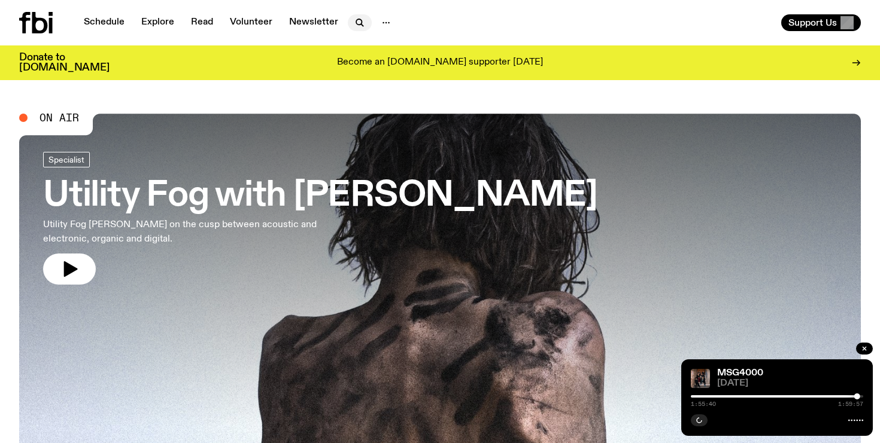
click at [361, 18] on icon "button" at bounding box center [359, 23] width 14 height 14
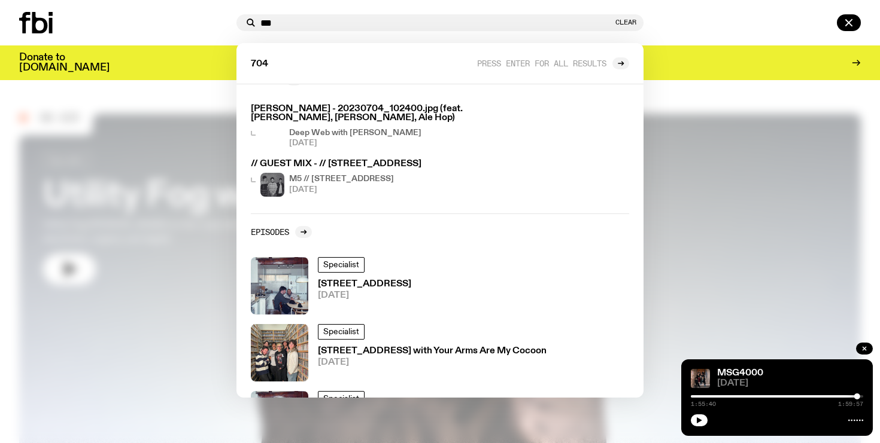
scroll to position [39, 0]
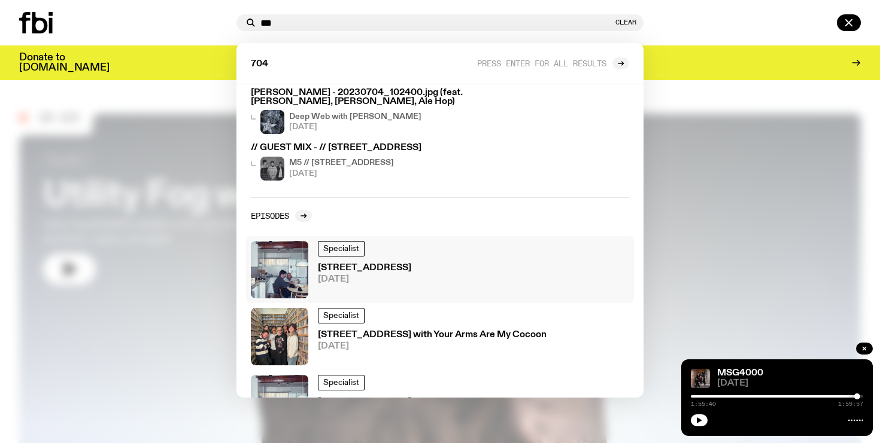
type input "***"
click at [352, 275] on span "[DATE]" at bounding box center [364, 279] width 93 height 9
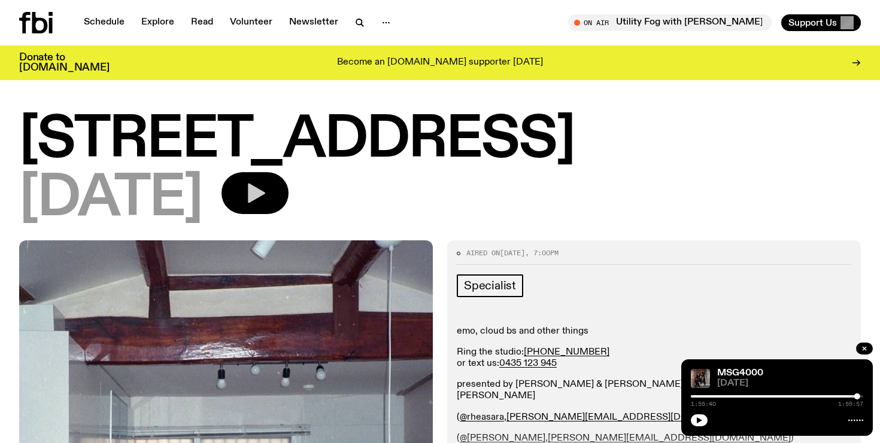
click at [288, 178] on button "button" at bounding box center [254, 193] width 67 height 42
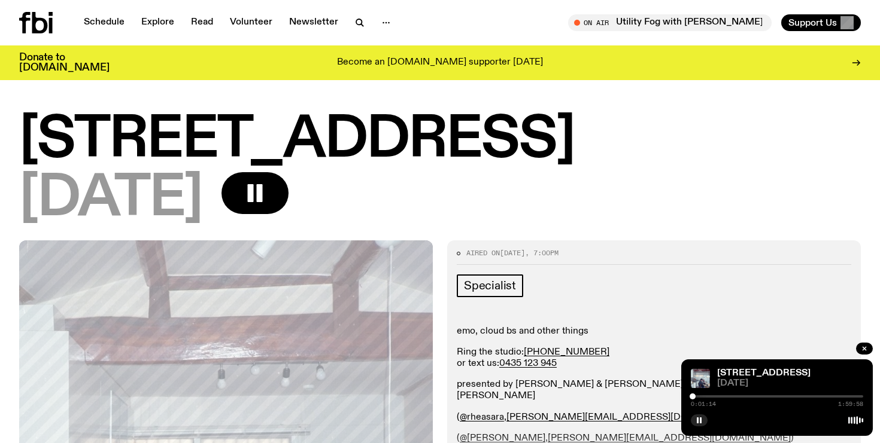
click at [692, 398] on div at bounding box center [692, 397] width 6 height 6
click at [693, 398] on div at bounding box center [692, 397] width 6 height 6
click at [694, 398] on div at bounding box center [694, 397] width 6 height 6
click at [695, 398] on div at bounding box center [695, 397] width 6 height 6
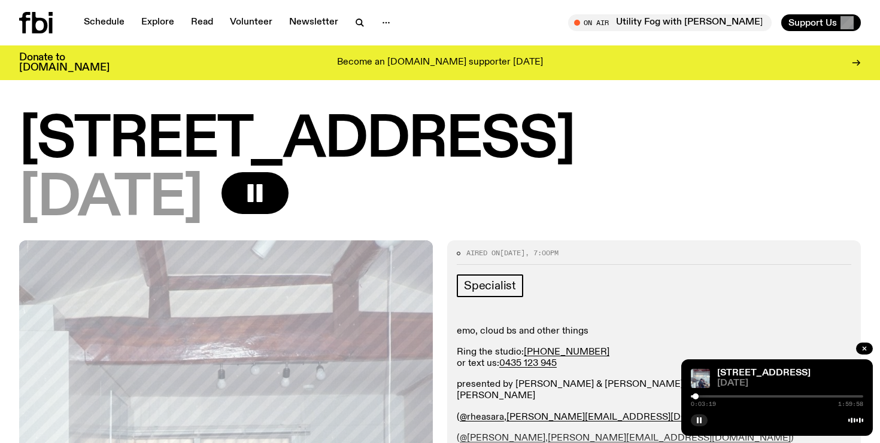
click at [695, 397] on div at bounding box center [695, 397] width 6 height 6
click at [694, 397] on div at bounding box center [694, 397] width 6 height 6
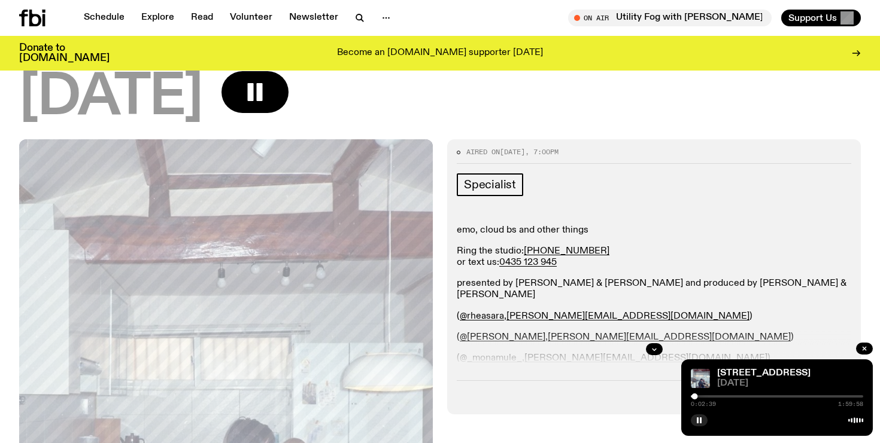
scroll to position [93, 0]
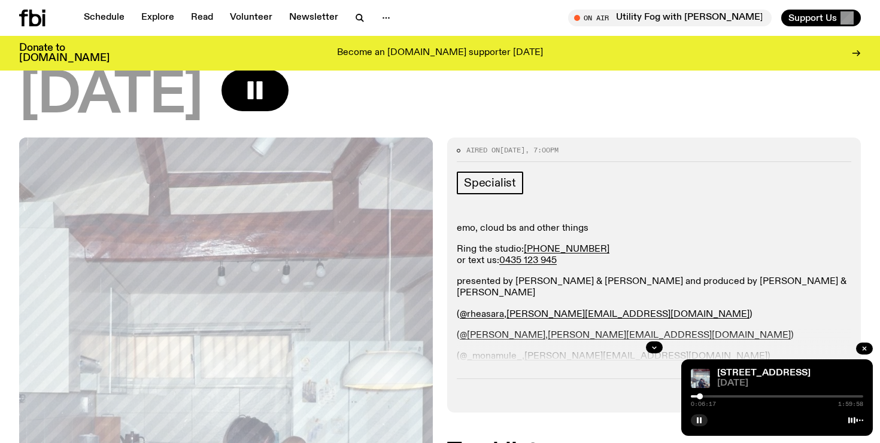
click at [707, 394] on div "0:06:17 1:59:58" at bounding box center [776, 400] width 172 height 14
click at [707, 396] on div at bounding box center [776, 396] width 172 height 2
drag, startPoint x: 718, startPoint y: 395, endPoint x: 726, endPoint y: 401, distance: 10.0
click at [726, 401] on div "0:11:41 1:59:58" at bounding box center [776, 400] width 172 height 14
click at [732, 397] on div at bounding box center [776, 396] width 172 height 2
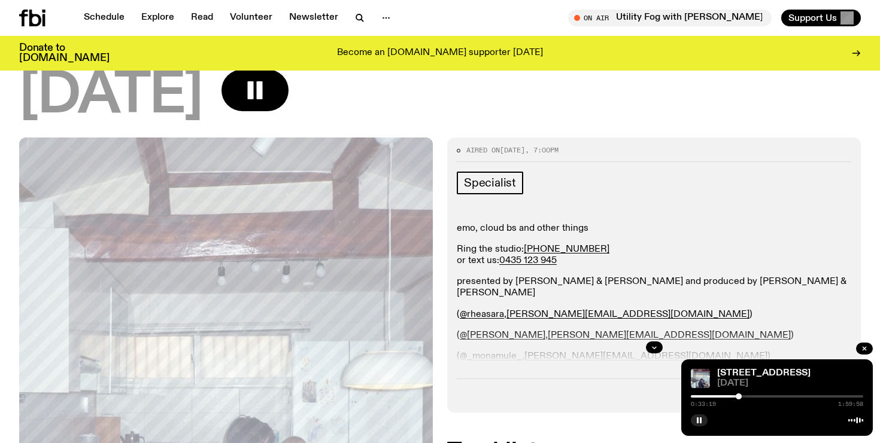
drag, startPoint x: 732, startPoint y: 397, endPoint x: 739, endPoint y: 397, distance: 7.2
click at [739, 397] on div at bounding box center [738, 397] width 6 height 6
drag, startPoint x: 739, startPoint y: 397, endPoint x: 751, endPoint y: 397, distance: 12.6
click at [751, 397] on div at bounding box center [750, 397] width 6 height 6
drag, startPoint x: 751, startPoint y: 397, endPoint x: 761, endPoint y: 397, distance: 9.6
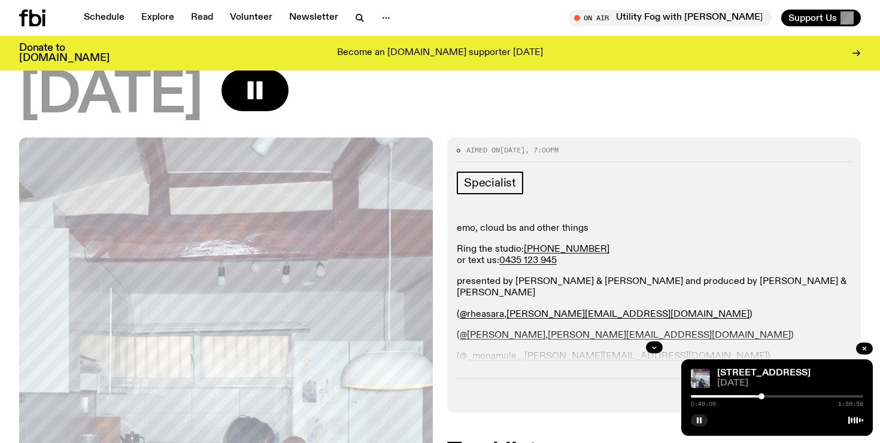
click at [761, 397] on div at bounding box center [761, 397] width 6 height 6
drag, startPoint x: 760, startPoint y: 397, endPoint x: 753, endPoint y: 398, distance: 7.3
click at [753, 398] on div at bounding box center [754, 397] width 6 height 6
click at [754, 398] on div at bounding box center [754, 397] width 6 height 6
click at [756, 397] on div at bounding box center [756, 397] width 6 height 6
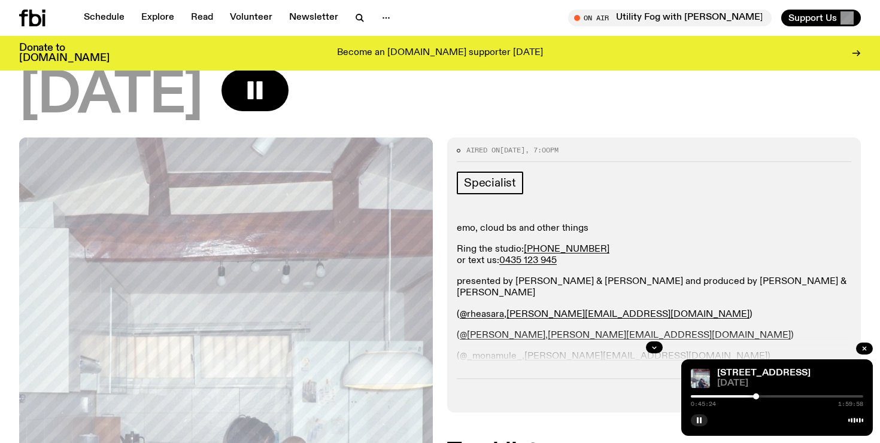
click at [756, 397] on div at bounding box center [756, 397] width 6 height 6
click at [758, 397] on div at bounding box center [758, 397] width 6 height 6
click at [762, 397] on div at bounding box center [762, 397] width 6 height 6
click at [766, 397] on div at bounding box center [766, 397] width 6 height 6
drag, startPoint x: 767, startPoint y: 397, endPoint x: 783, endPoint y: 396, distance: 15.6
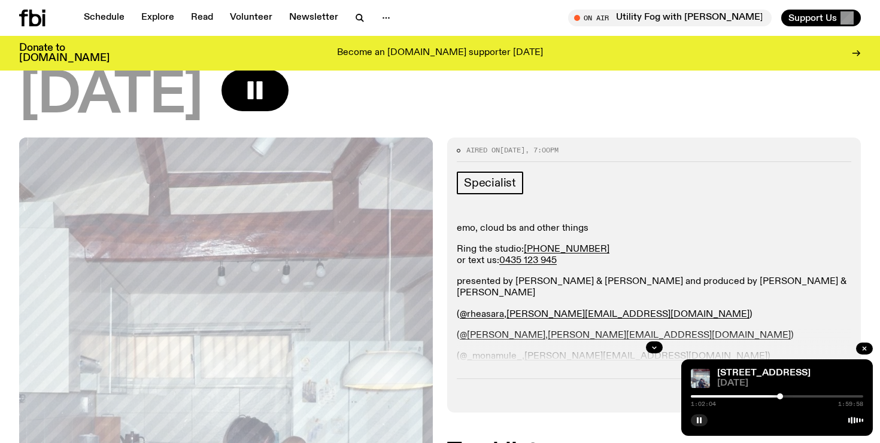
click at [783, 396] on div at bounding box center [780, 397] width 6 height 6
click at [787, 395] on div at bounding box center [787, 397] width 6 height 6
click at [793, 394] on div at bounding box center [793, 397] width 6 height 6
drag, startPoint x: 793, startPoint y: 394, endPoint x: 800, endPoint y: 394, distance: 6.6
click at [800, 394] on div at bounding box center [798, 397] width 6 height 6
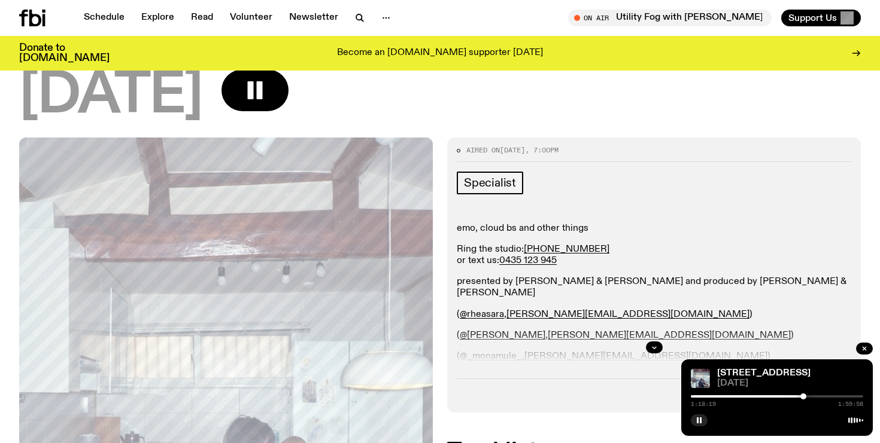
click at [803, 394] on div at bounding box center [803, 397] width 6 height 6
click at [799, 397] on div at bounding box center [799, 397] width 6 height 6
click at [795, 399] on div at bounding box center [795, 397] width 6 height 6
drag, startPoint x: 795, startPoint y: 398, endPoint x: 807, endPoint y: 397, distance: 12.0
click at [807, 397] on div at bounding box center [807, 397] width 6 height 6
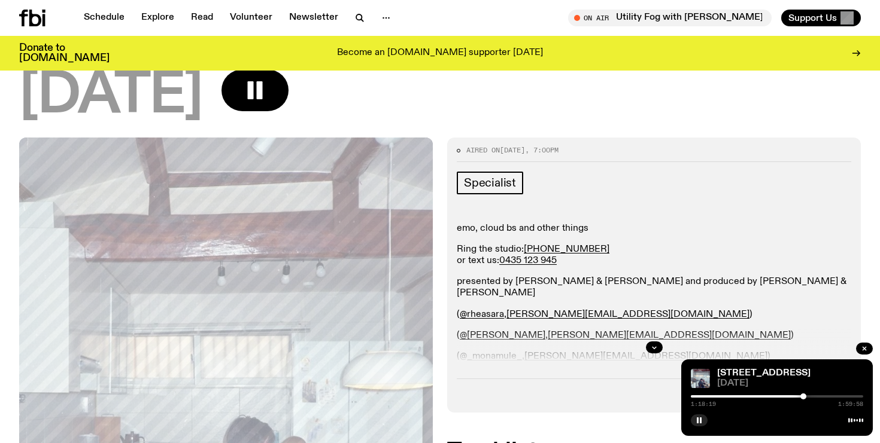
click at [803, 395] on div at bounding box center [803, 397] width 6 height 6
click at [804, 395] on div at bounding box center [804, 397] width 6 height 6
click at [806, 395] on div at bounding box center [806, 397] width 6 height 6
click at [810, 397] on div at bounding box center [810, 397] width 6 height 6
click at [811, 397] on div at bounding box center [811, 397] width 6 height 6
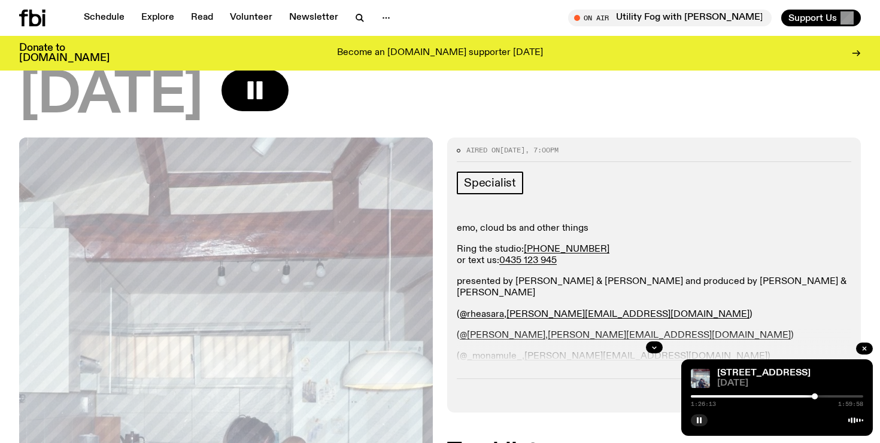
drag, startPoint x: 811, startPoint y: 397, endPoint x: 817, endPoint y: 396, distance: 6.0
click at [817, 396] on div at bounding box center [814, 397] width 6 height 6
drag, startPoint x: 817, startPoint y: 396, endPoint x: 830, endPoint y: 395, distance: 13.2
click at [826, 395] on div at bounding box center [824, 397] width 6 height 6
click at [832, 395] on div at bounding box center [832, 397] width 6 height 6
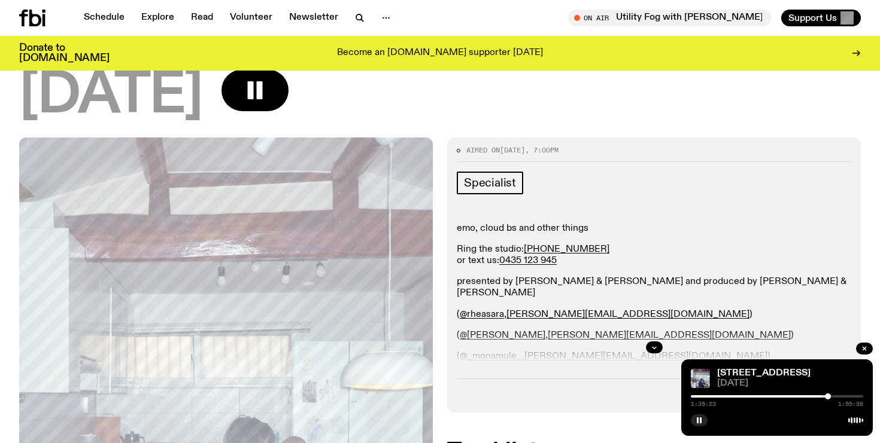
click at [827, 397] on div at bounding box center [827, 397] width 6 height 6
drag, startPoint x: 827, startPoint y: 397, endPoint x: 838, endPoint y: 393, distance: 11.4
click at [838, 394] on div at bounding box center [838, 397] width 6 height 6
click at [835, 394] on div at bounding box center [835, 397] width 6 height 6
click at [845, 396] on div at bounding box center [844, 397] width 6 height 6
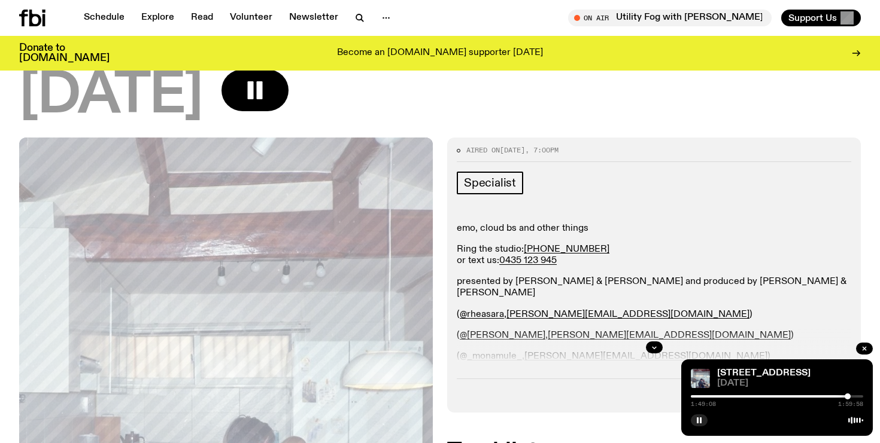
click at [847, 396] on div at bounding box center [847, 397] width 6 height 6
click at [850, 396] on div at bounding box center [850, 397] width 6 height 6
click at [854, 396] on div at bounding box center [853, 397] width 6 height 6
click at [855, 396] on div at bounding box center [855, 397] width 6 height 6
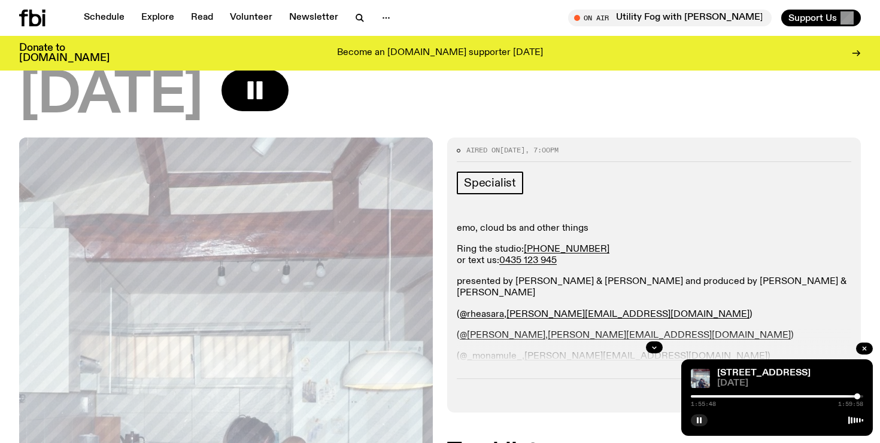
click at [857, 396] on div at bounding box center [857, 397] width 6 height 6
click at [860, 395] on div at bounding box center [776, 396] width 172 height 2
click at [862, 399] on div at bounding box center [862, 397] width 6 height 6
click at [862, 350] on icon "button" at bounding box center [863, 348] width 7 height 7
